Goal: Navigation & Orientation: Go to known website

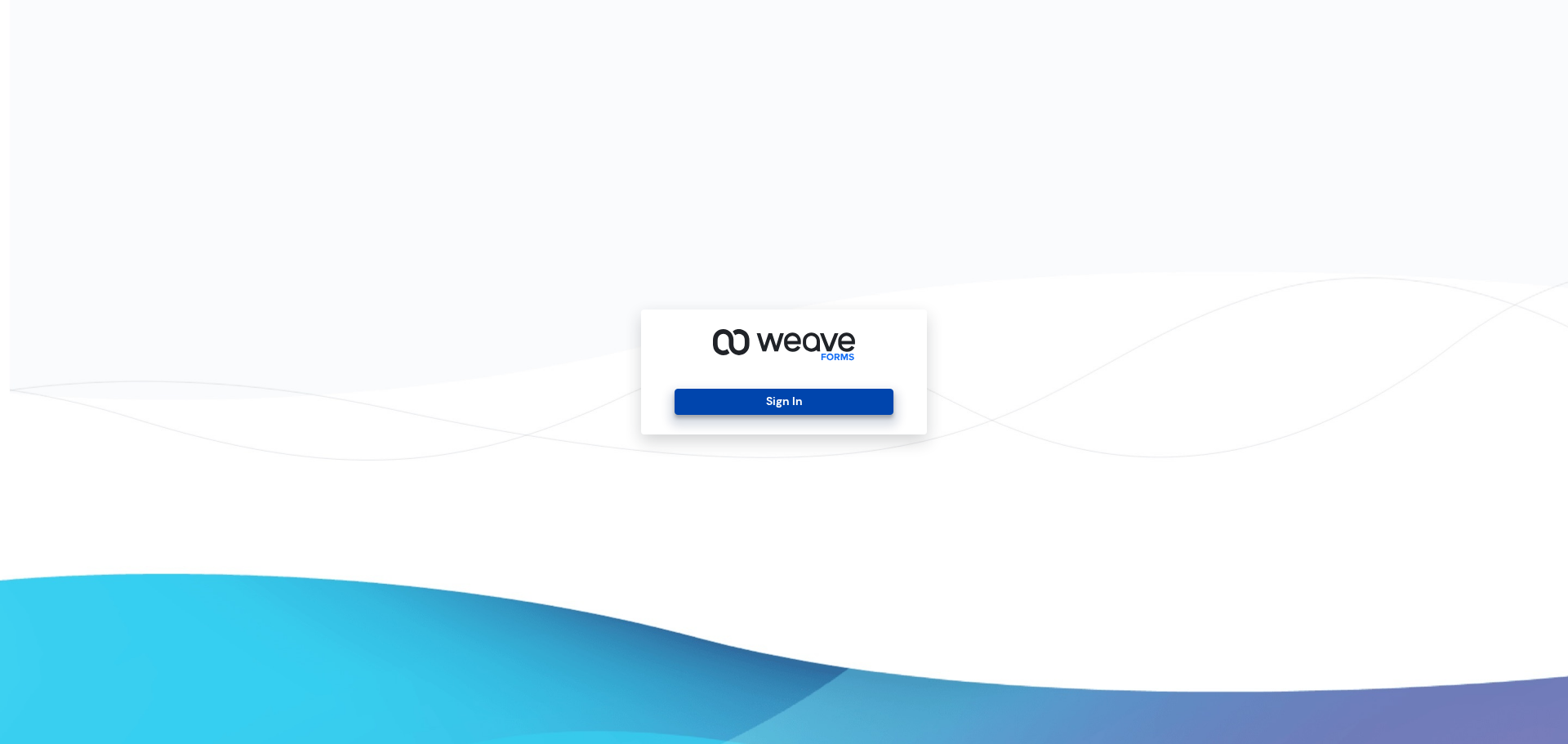
click at [759, 403] on button "Sign In" at bounding box center [783, 401] width 218 height 26
click at [786, 401] on button "Sign In" at bounding box center [783, 401] width 218 height 26
